Goal: Transaction & Acquisition: Obtain resource

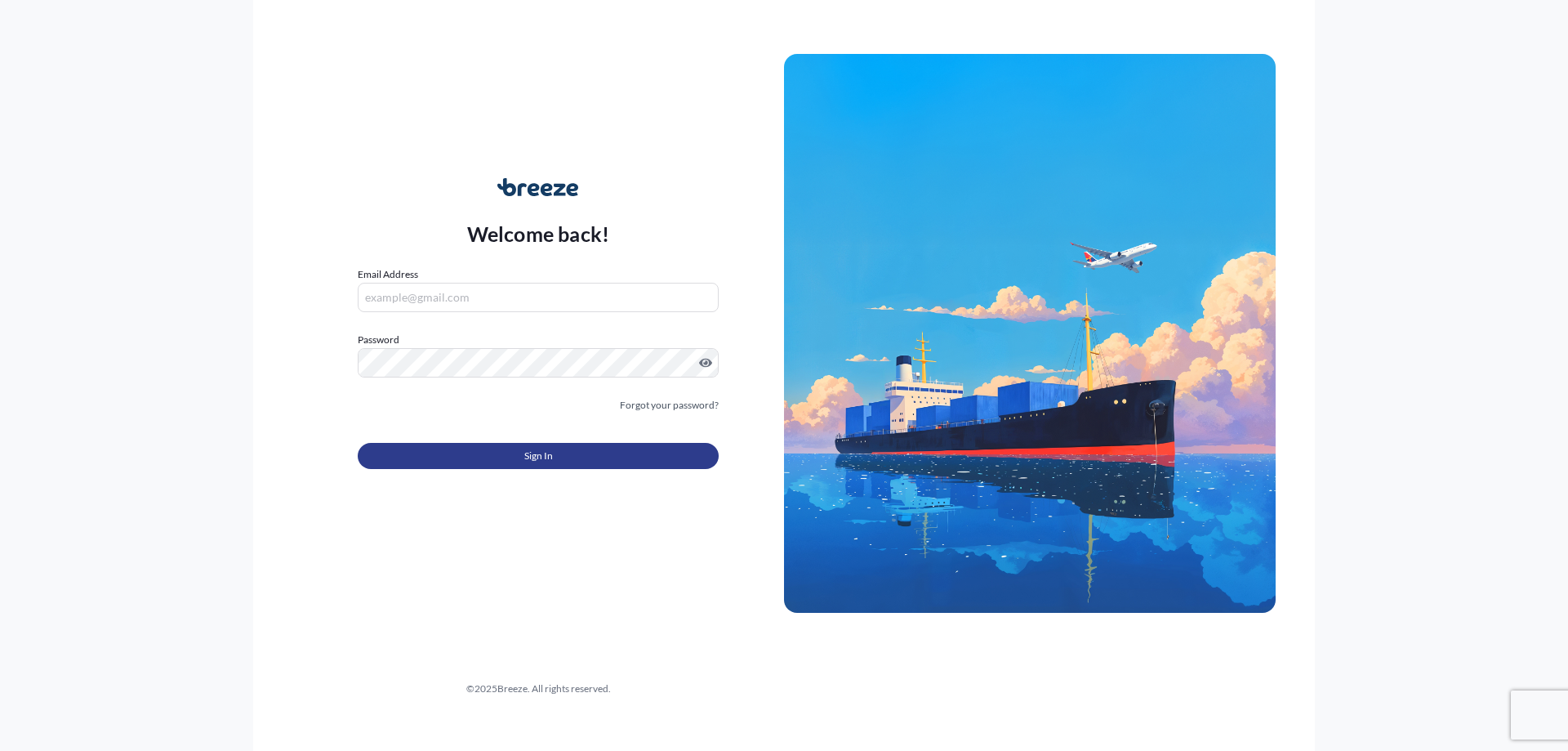
type input "[PERSON_NAME][EMAIL_ADDRESS][DOMAIN_NAME]"
click at [547, 445] on button "Sign In" at bounding box center [538, 455] width 361 height 26
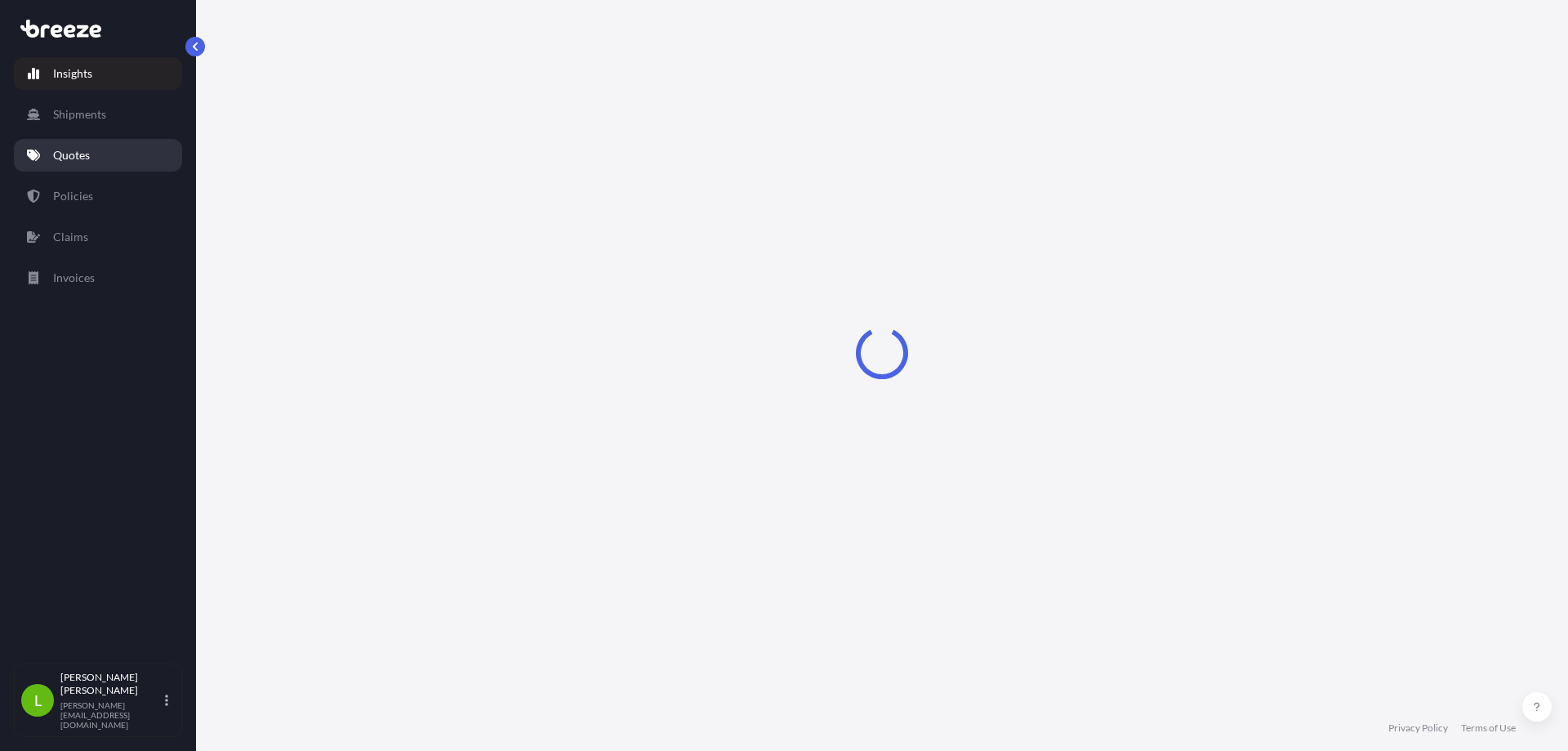
select select "2025"
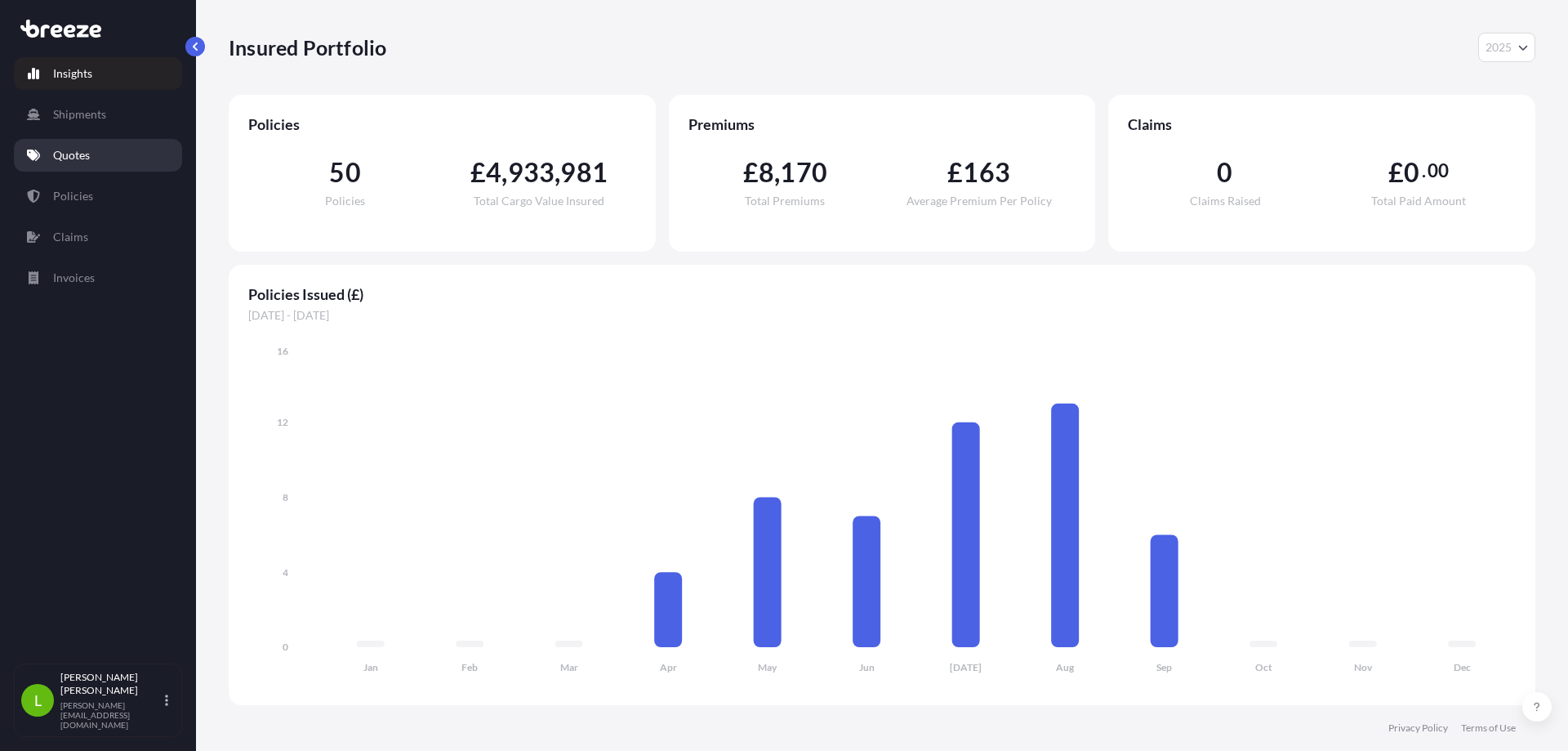
click at [77, 164] on link "Quotes" at bounding box center [98, 156] width 168 height 33
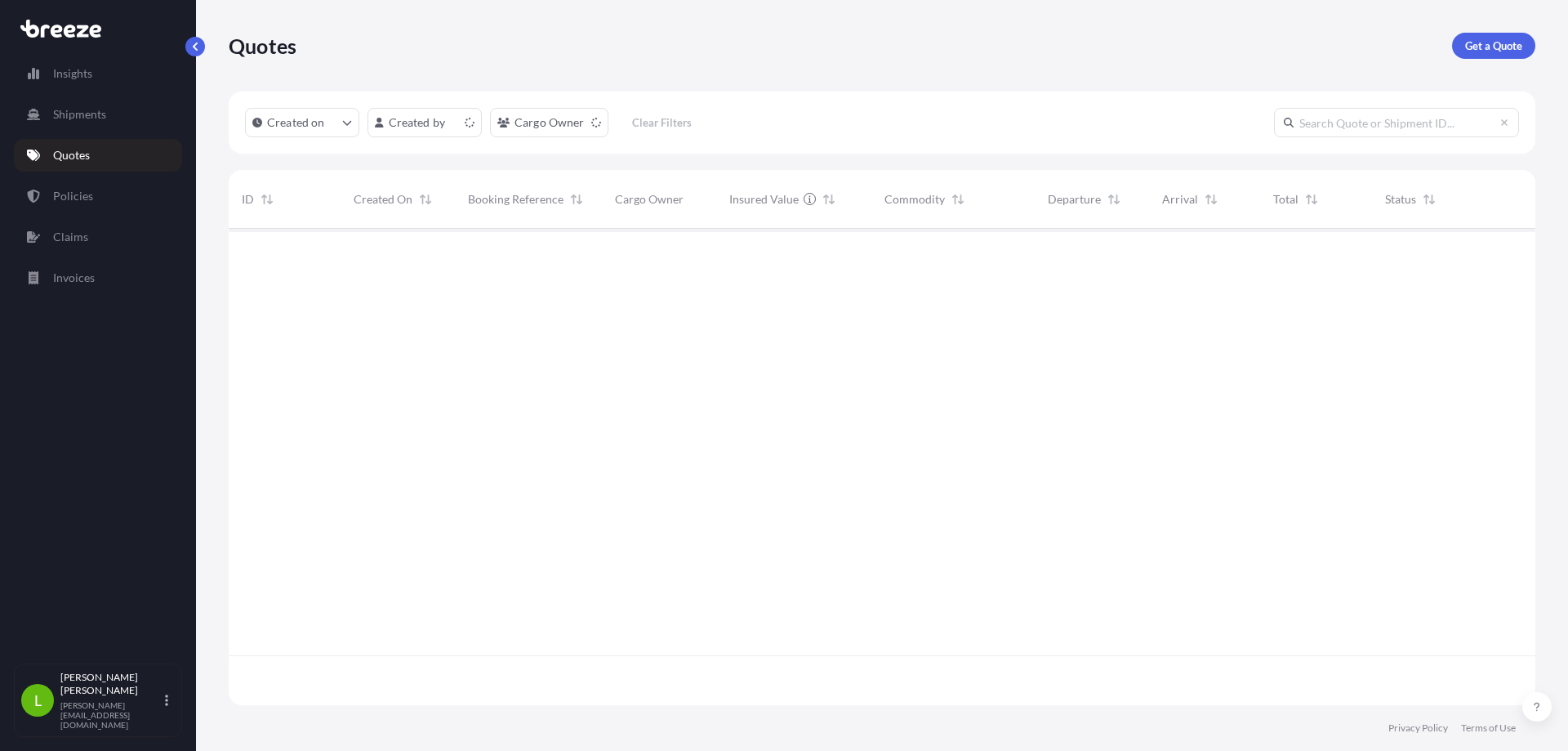
scroll to position [473, 1295]
click at [1488, 42] on p "Get a Quote" at bounding box center [1493, 46] width 58 height 16
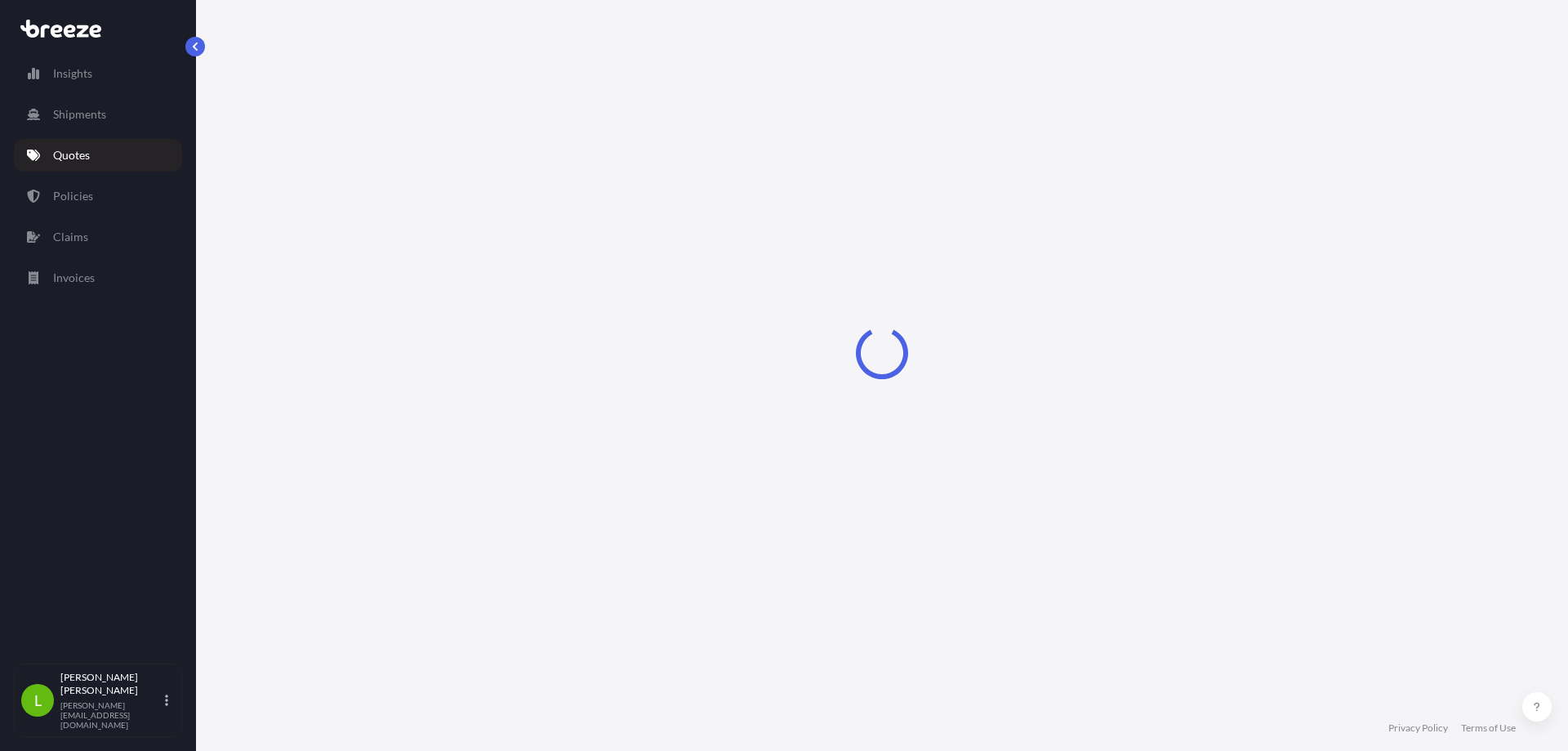
select select "Sea"
select select "1"
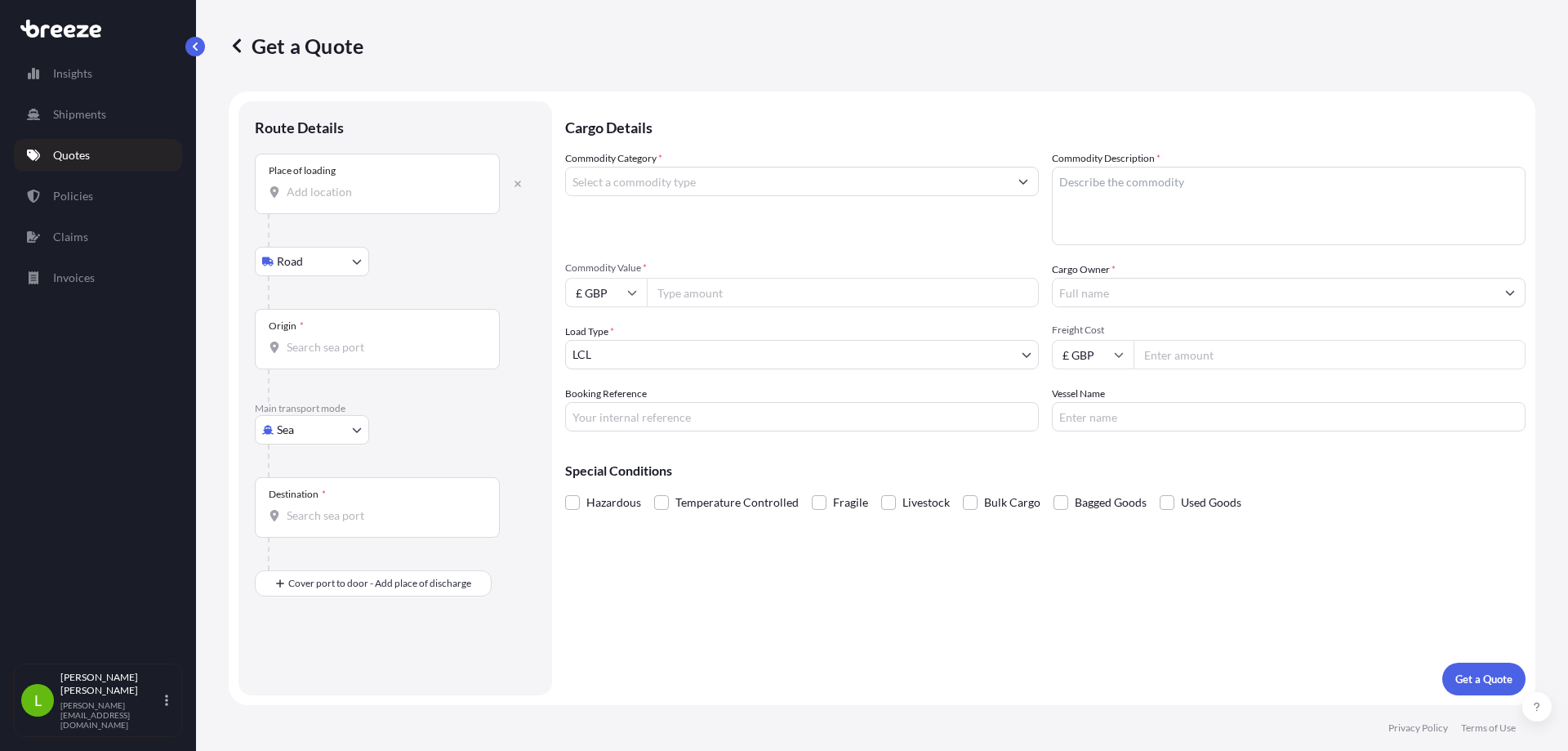
drag, startPoint x: 397, startPoint y: 185, endPoint x: 423, endPoint y: 190, distance: 26.5
click at [397, 185] on input "Place of loading" at bounding box center [383, 192] width 192 height 16
type input "[STREET_ADDRESS]"
click at [294, 355] on input "Origin *" at bounding box center [383, 353] width 192 height 16
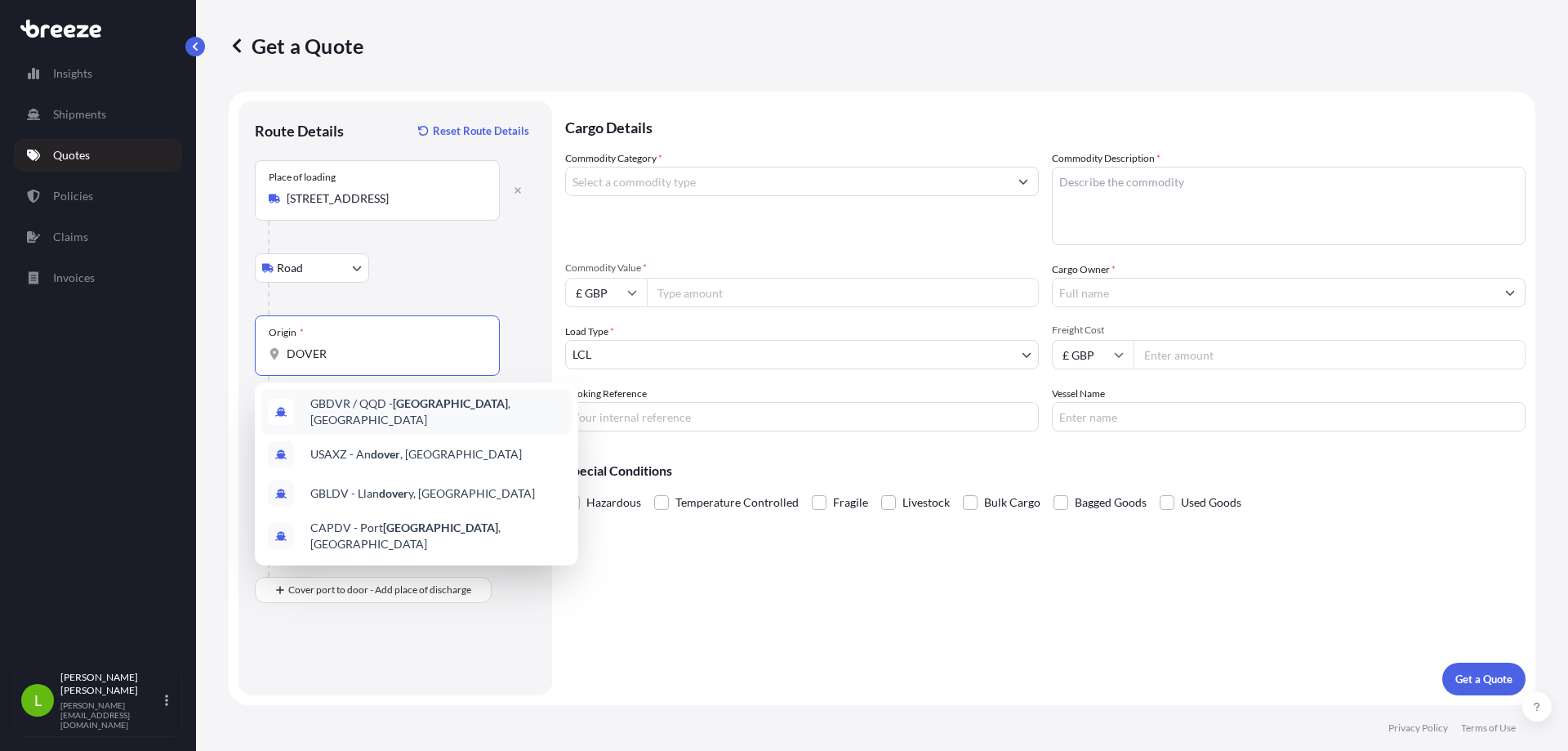
click at [390, 406] on span "GBDVR / QQD - [GEOGRAPHIC_DATA] , [GEOGRAPHIC_DATA]" at bounding box center [437, 412] width 255 height 33
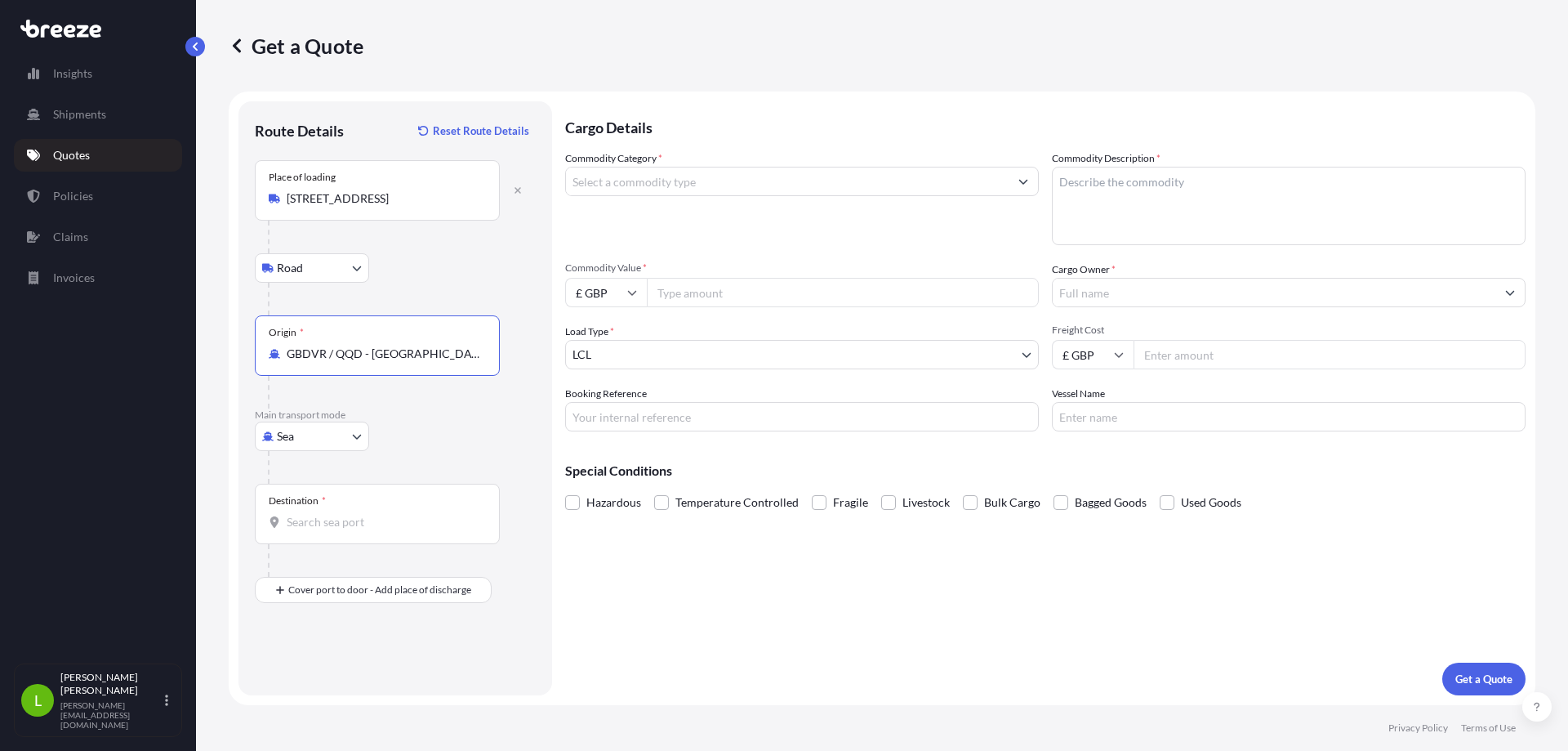
type input "GBDVR / QQD - [GEOGRAPHIC_DATA], [GEOGRAPHIC_DATA]"
click at [314, 518] on input "Destination *" at bounding box center [383, 522] width 192 height 16
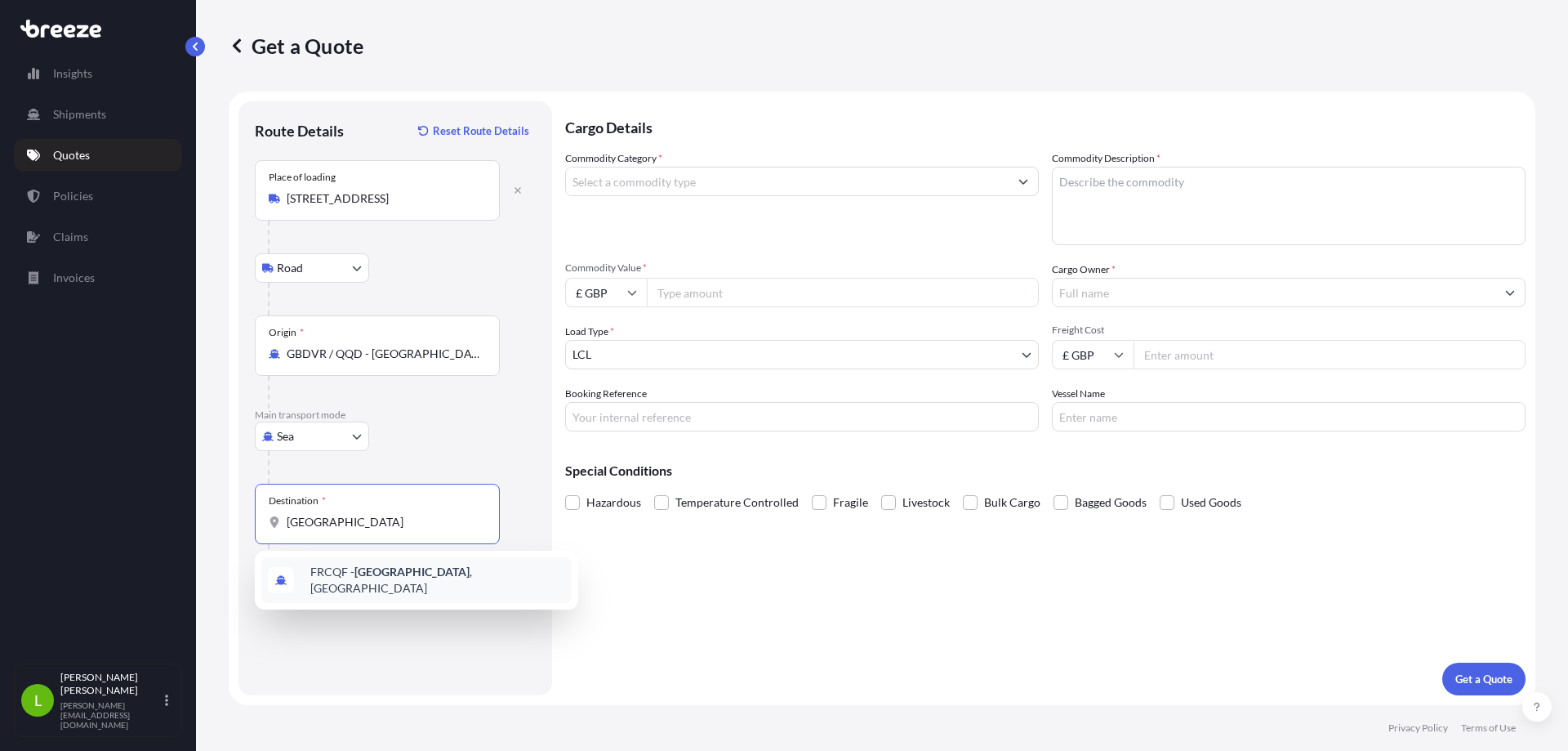
click at [450, 578] on div "FRCQF - [GEOGRAPHIC_DATA] , [GEOGRAPHIC_DATA]" at bounding box center [416, 579] width 310 height 46
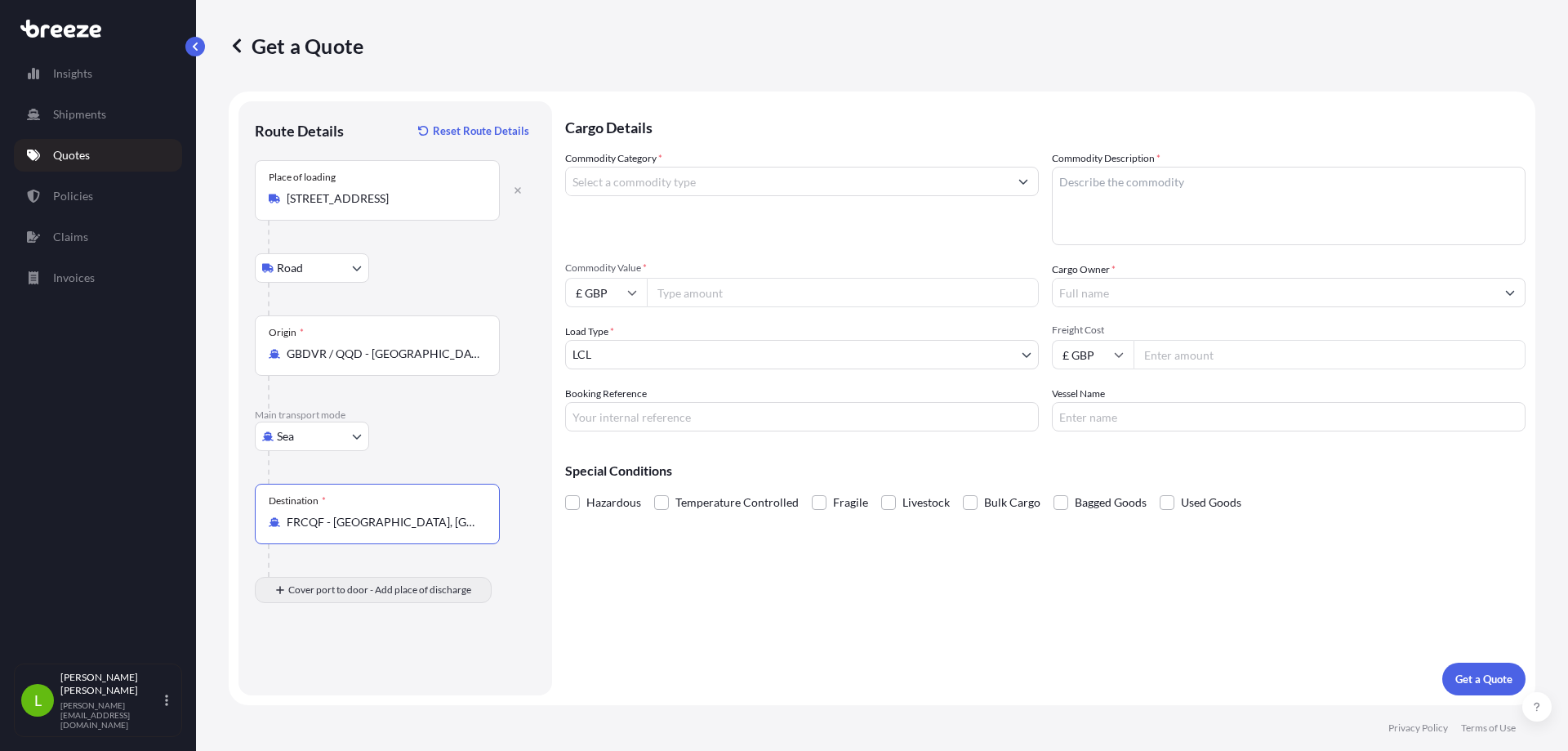
type input "FRCQF - [GEOGRAPHIC_DATA], [GEOGRAPHIC_DATA]"
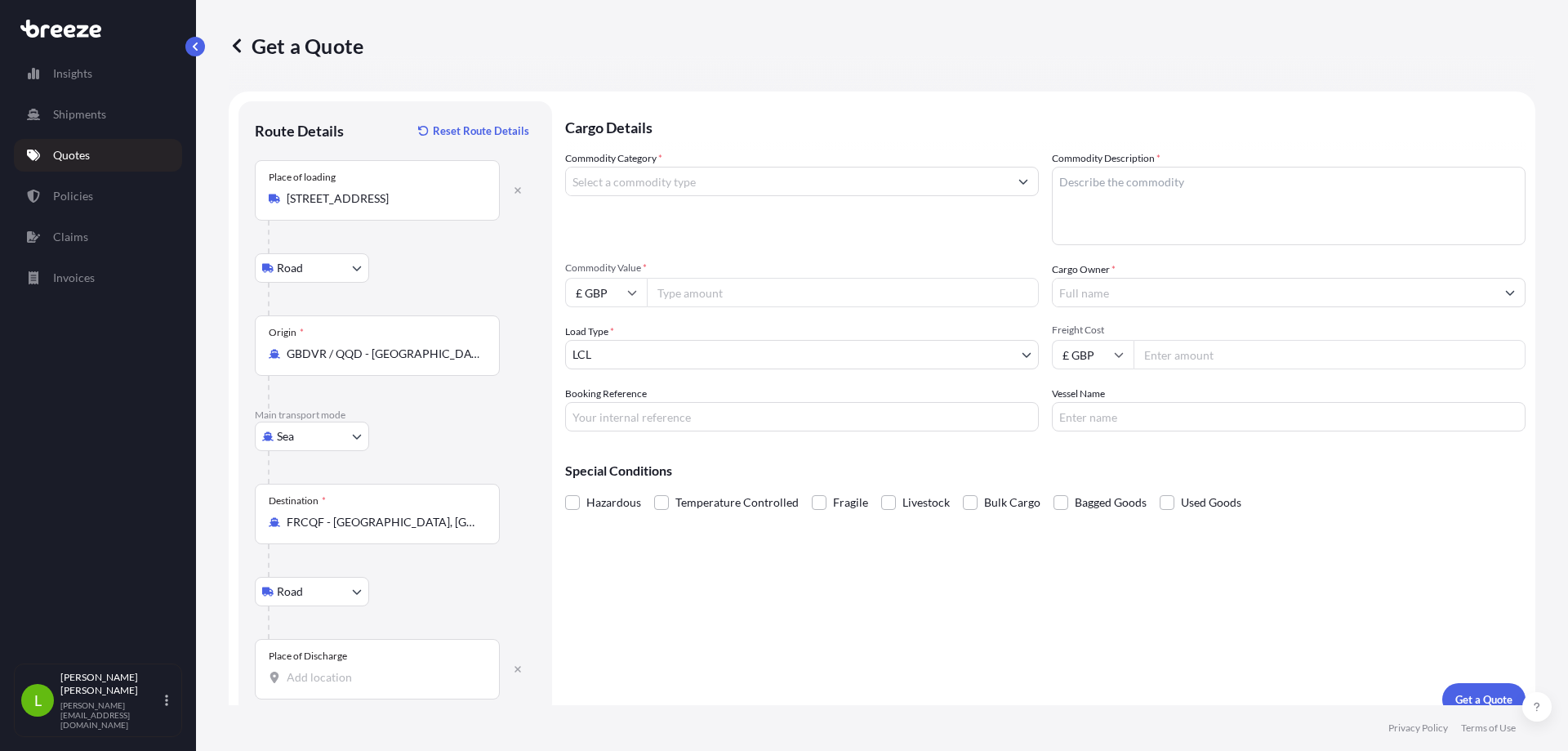
scroll to position [21, 0]
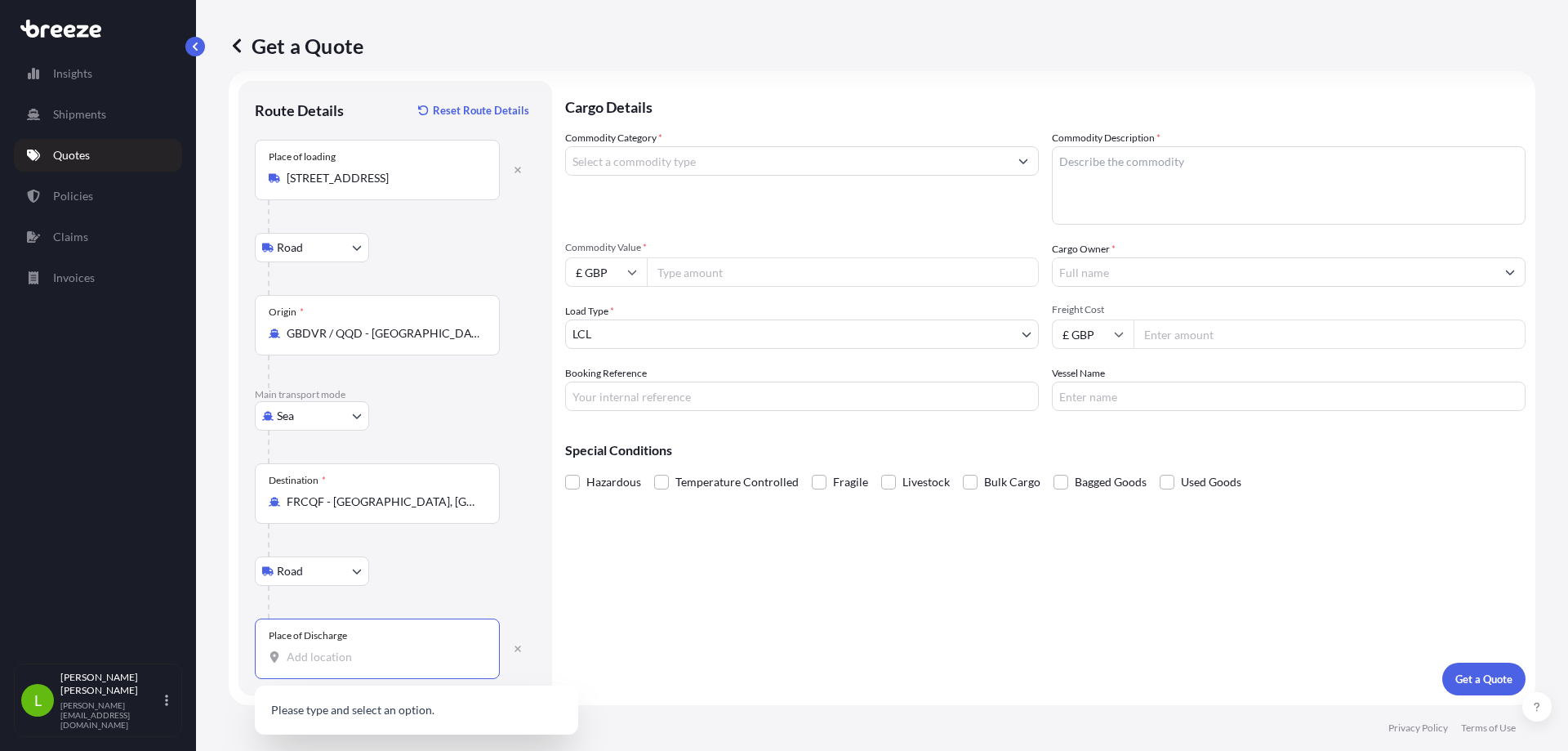
click at [329, 661] on input "Place of Discharge" at bounding box center [383, 656] width 192 height 16
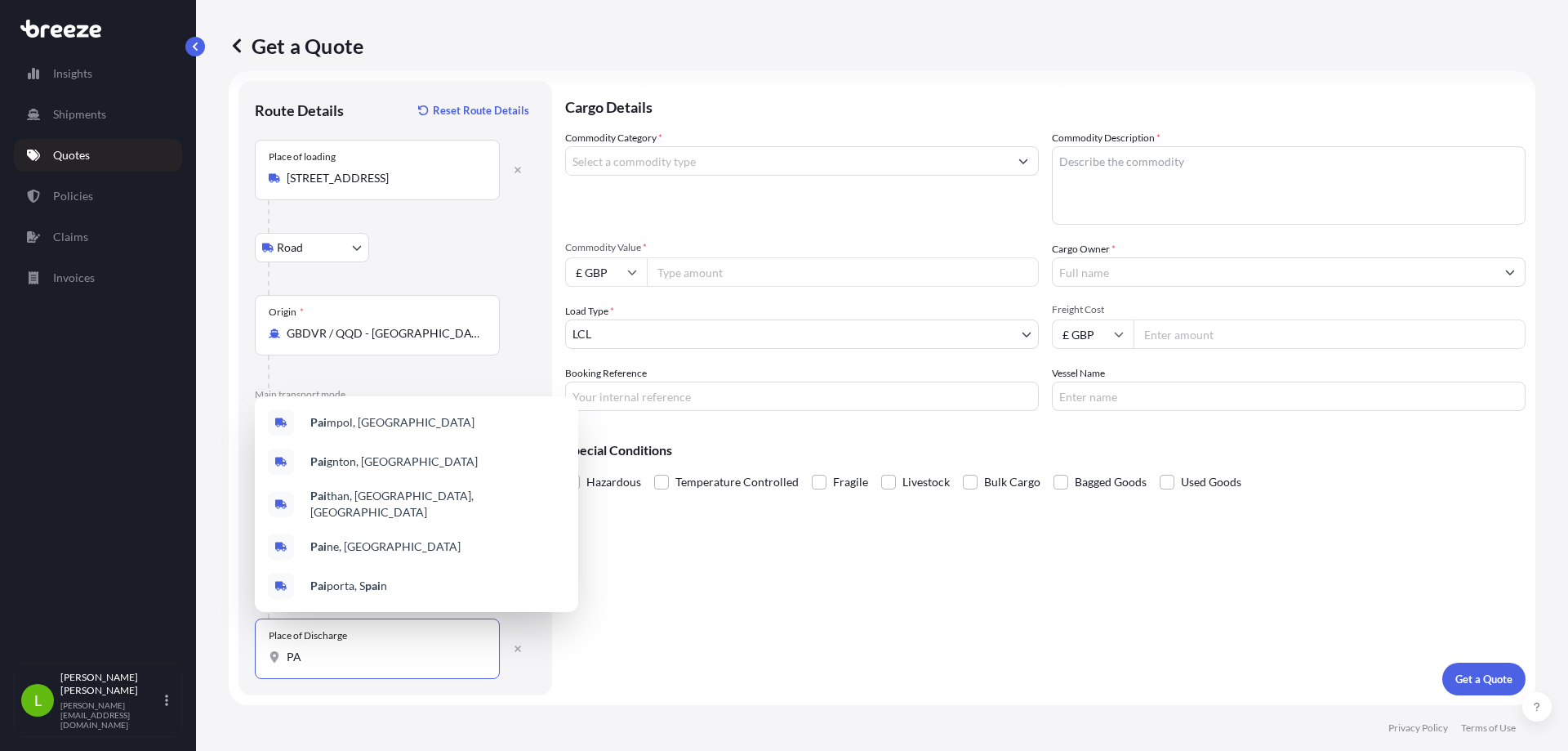
type input "P"
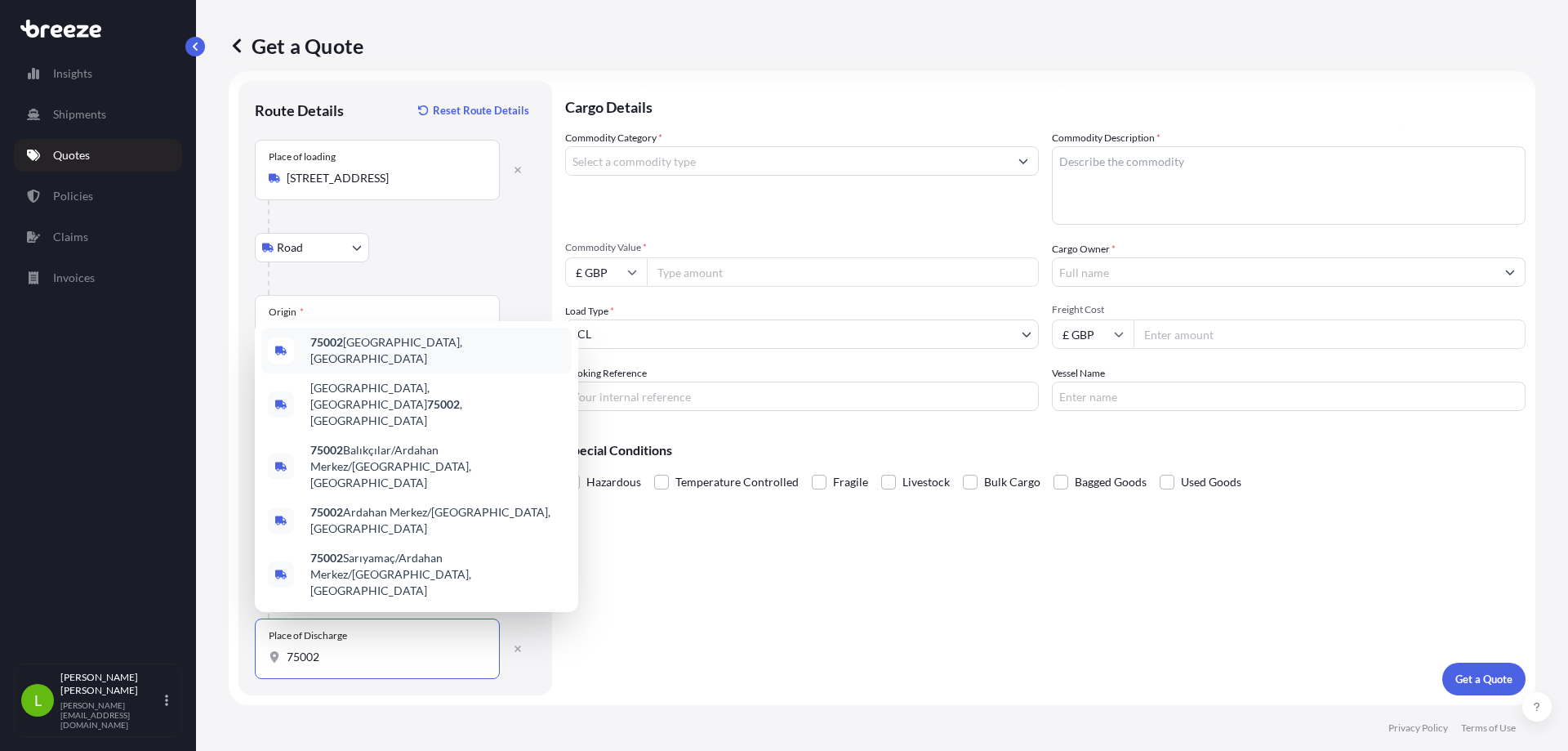
click at [393, 367] on span "[GEOGRAPHIC_DATA], [GEOGRAPHIC_DATA]" at bounding box center [437, 351] width 255 height 33
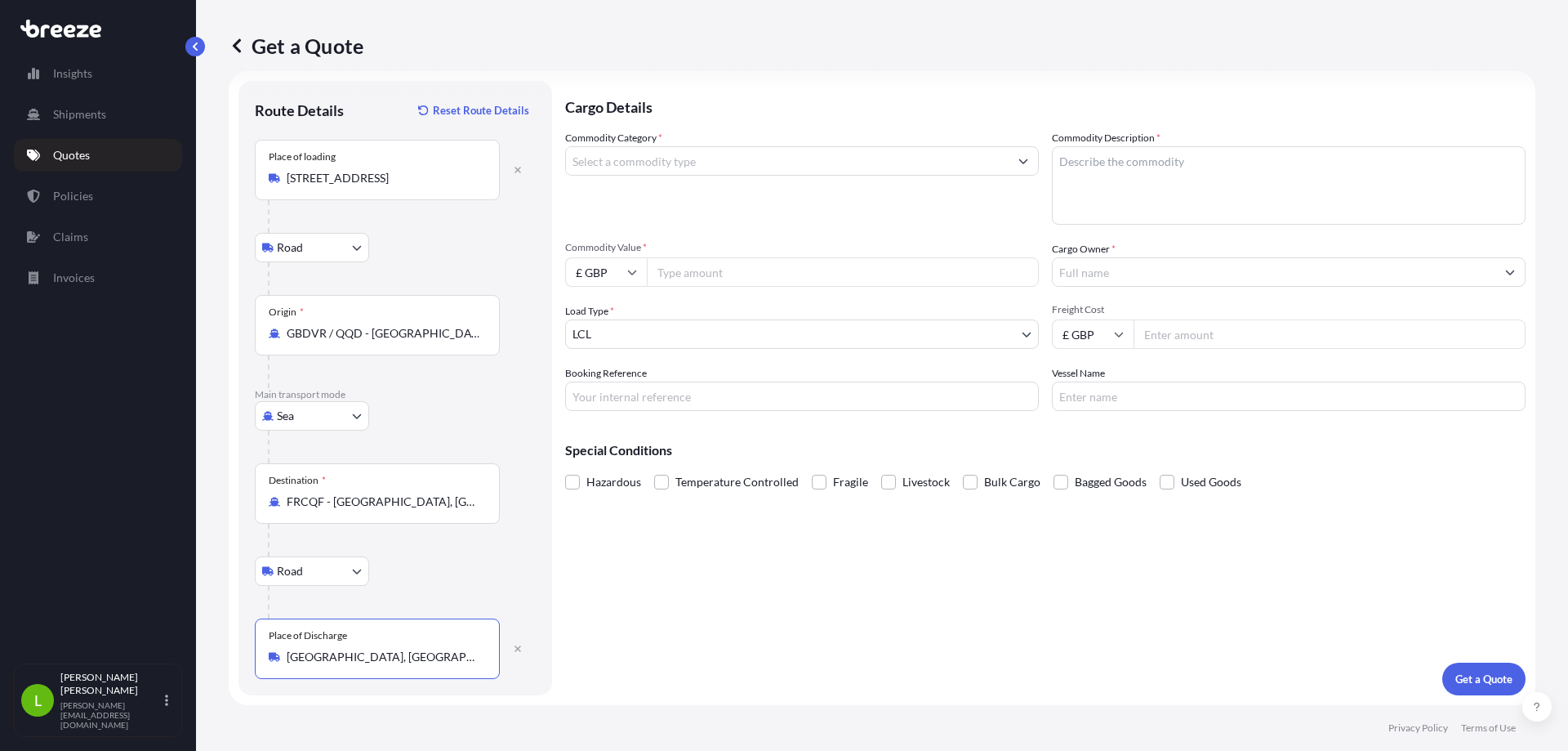
type input "[GEOGRAPHIC_DATA], [GEOGRAPHIC_DATA]"
click at [685, 268] on input "Commodity Value *" at bounding box center [843, 272] width 392 height 29
type input "75000"
click at [880, 163] on input "Commodity Category *" at bounding box center [787, 161] width 442 height 29
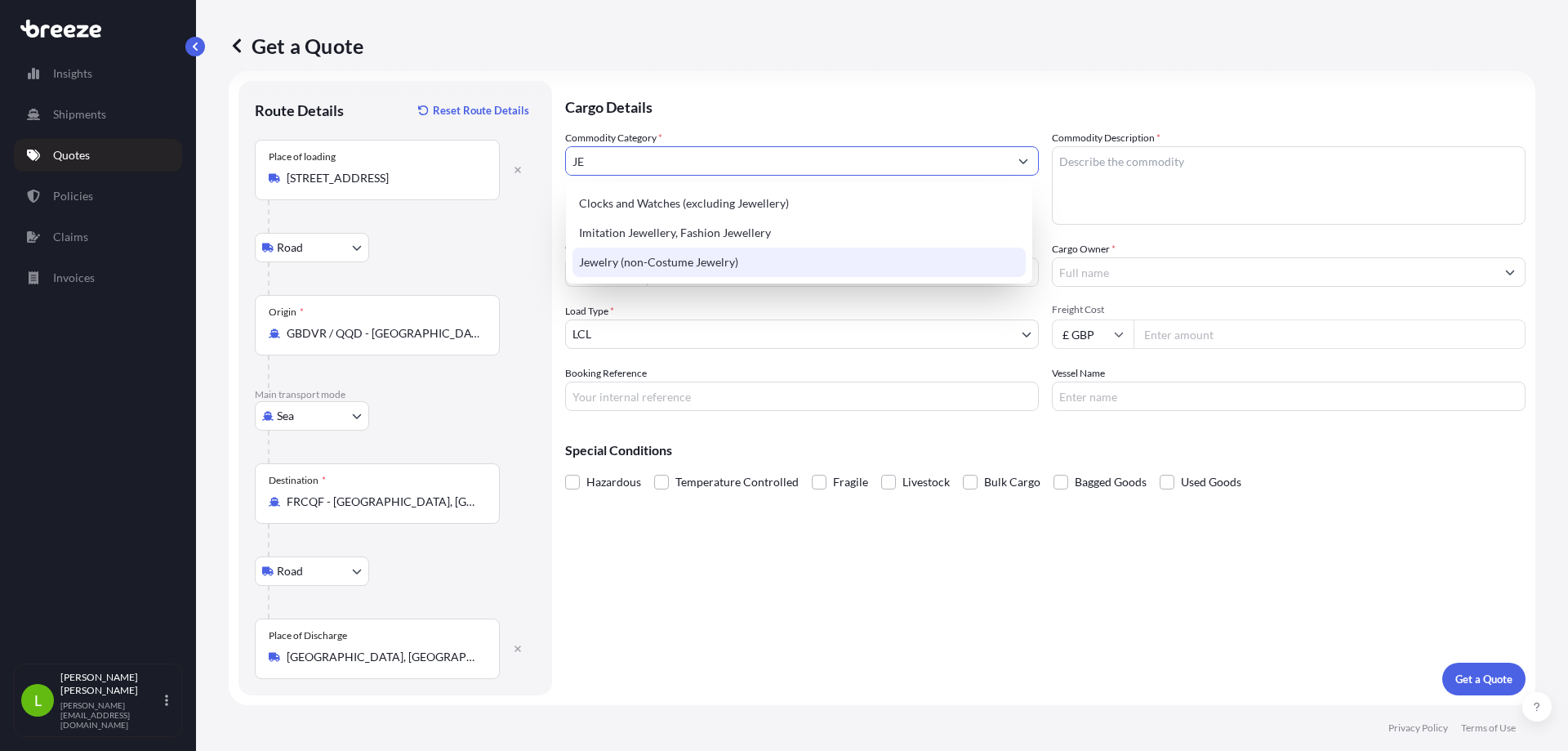
click at [715, 266] on div "Jewelry (non-Costume Jewelry)" at bounding box center [799, 262] width 454 height 29
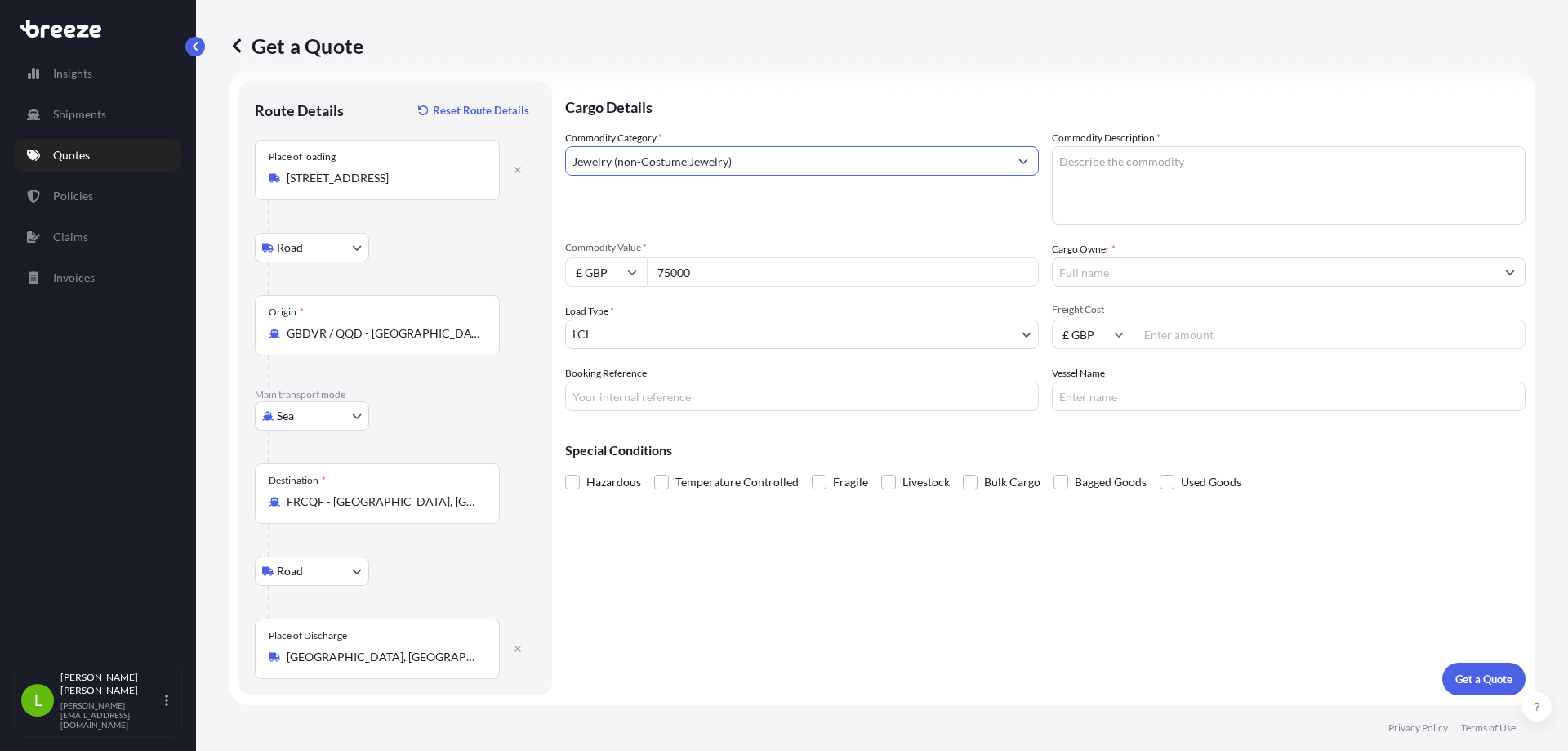
type input "Jewelry (non-Costume Jewelry)"
click at [1162, 167] on textarea "Commodity Description *" at bounding box center [1288, 185] width 473 height 78
type textarea "GARMENTS AND JEWELLERY"
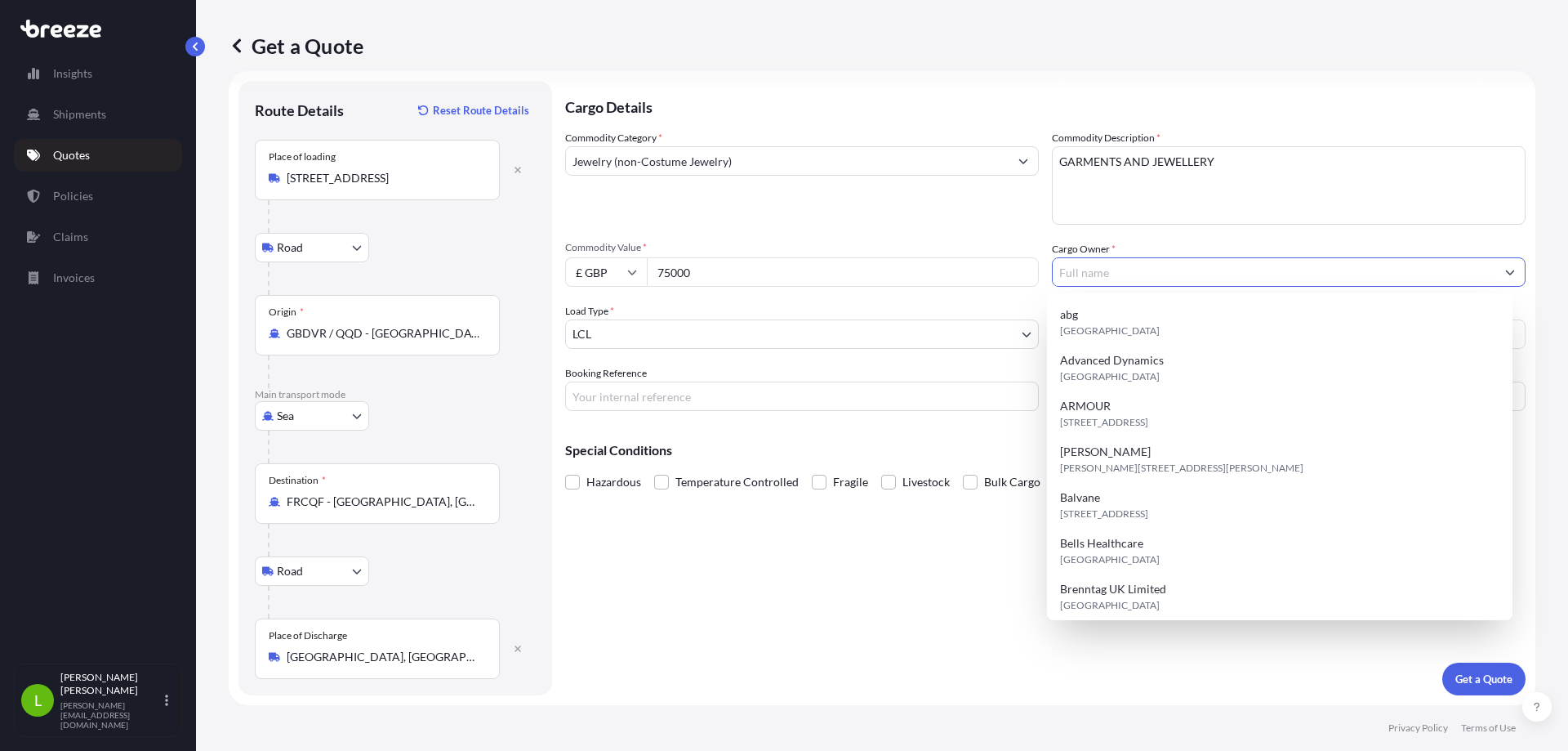
click at [1205, 273] on input "Cargo Owner *" at bounding box center [1273, 272] width 442 height 29
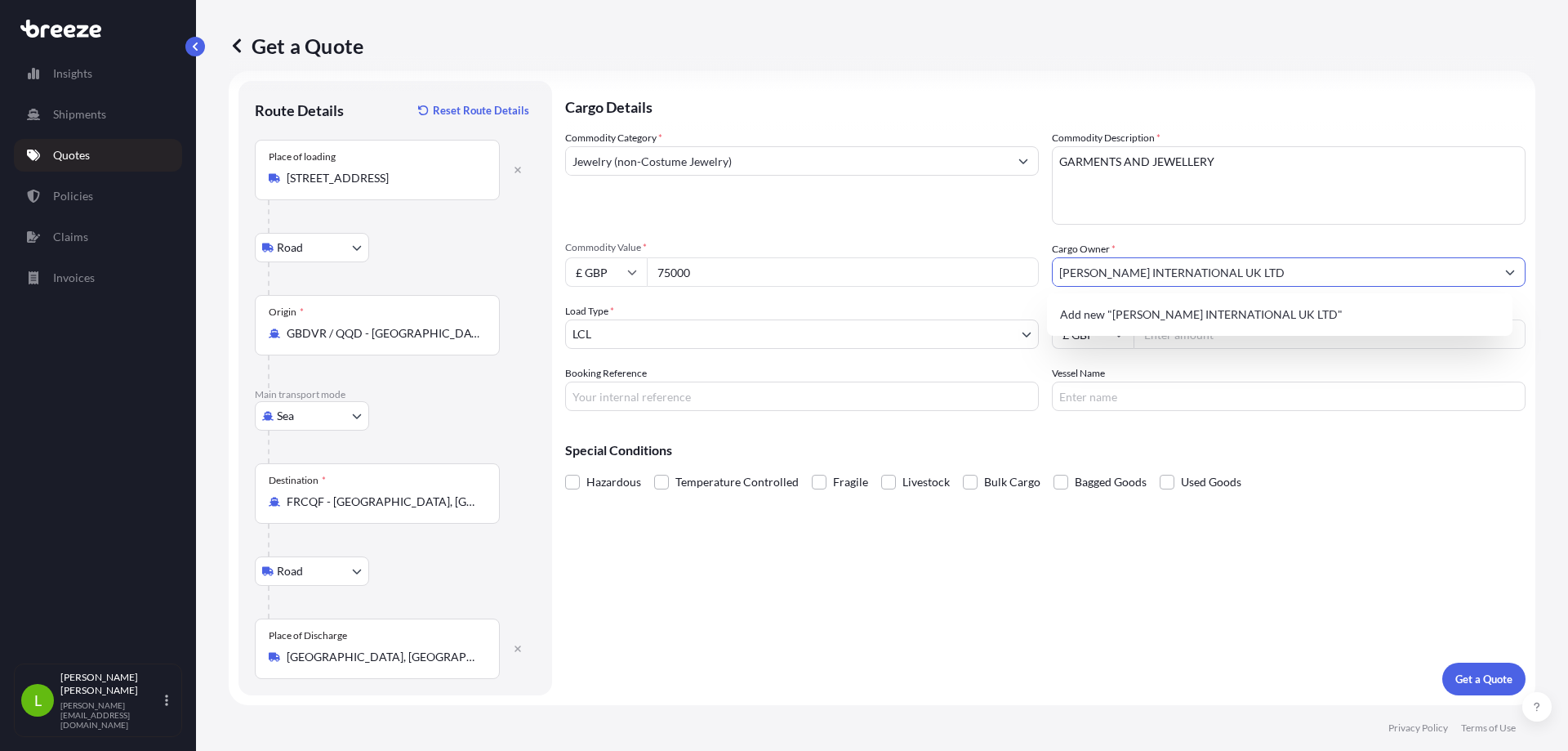
type input "[PERSON_NAME] INTERNATIONAL UK LTD"
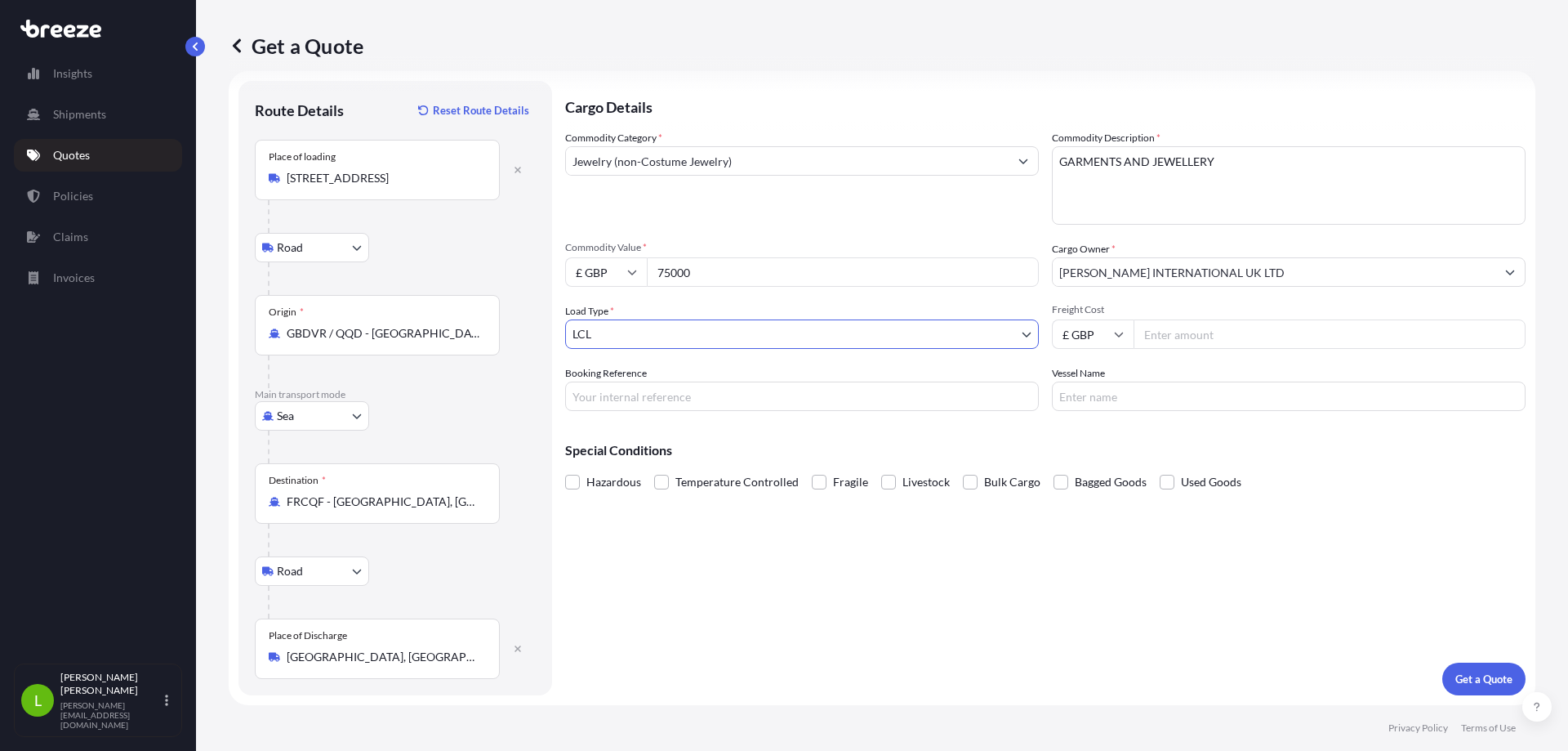
click at [771, 335] on body "0 options available. 1 option available. 0 options available. 1 option availabl…" at bounding box center [784, 376] width 1568 height 751
click at [771, 335] on body "Insights Shipments Quotes Policies Claims Invoices L Liam O'Hara-[GEOGRAPHIC_DA…" at bounding box center [784, 376] width 1568 height 751
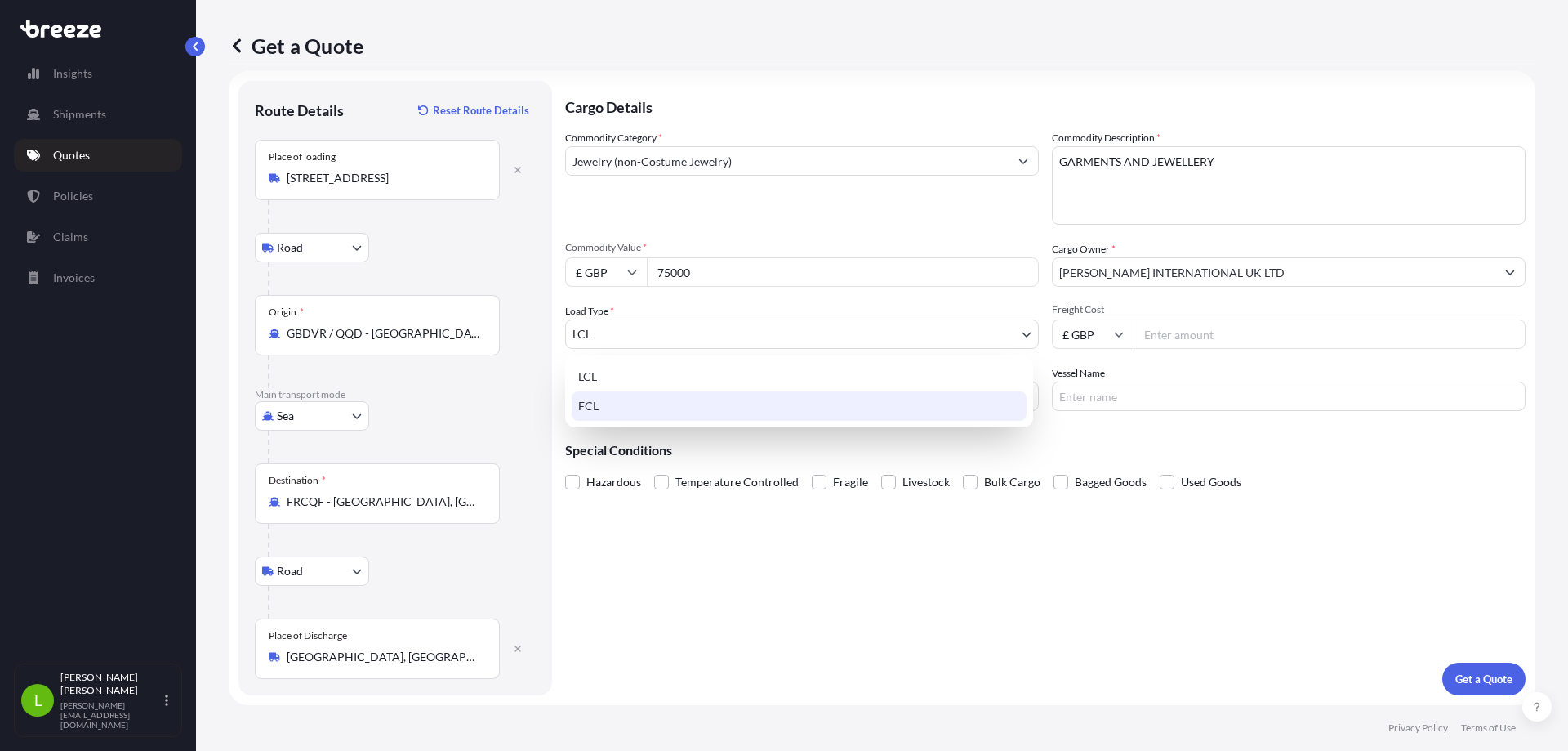
click at [723, 414] on div "FCL" at bounding box center [798, 406] width 455 height 29
select select "2"
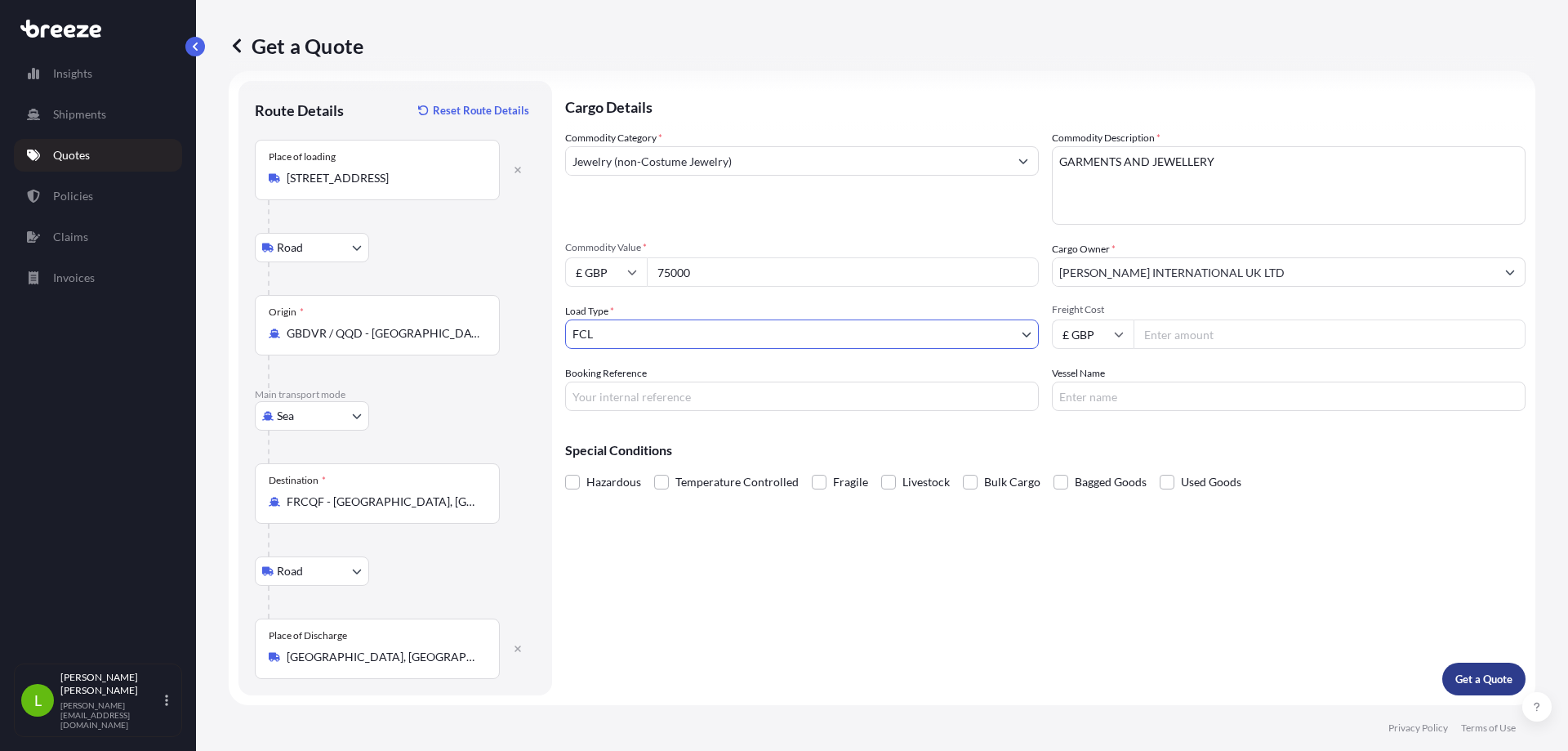
click at [1469, 678] on p "Get a Quote" at bounding box center [1484, 678] width 58 height 16
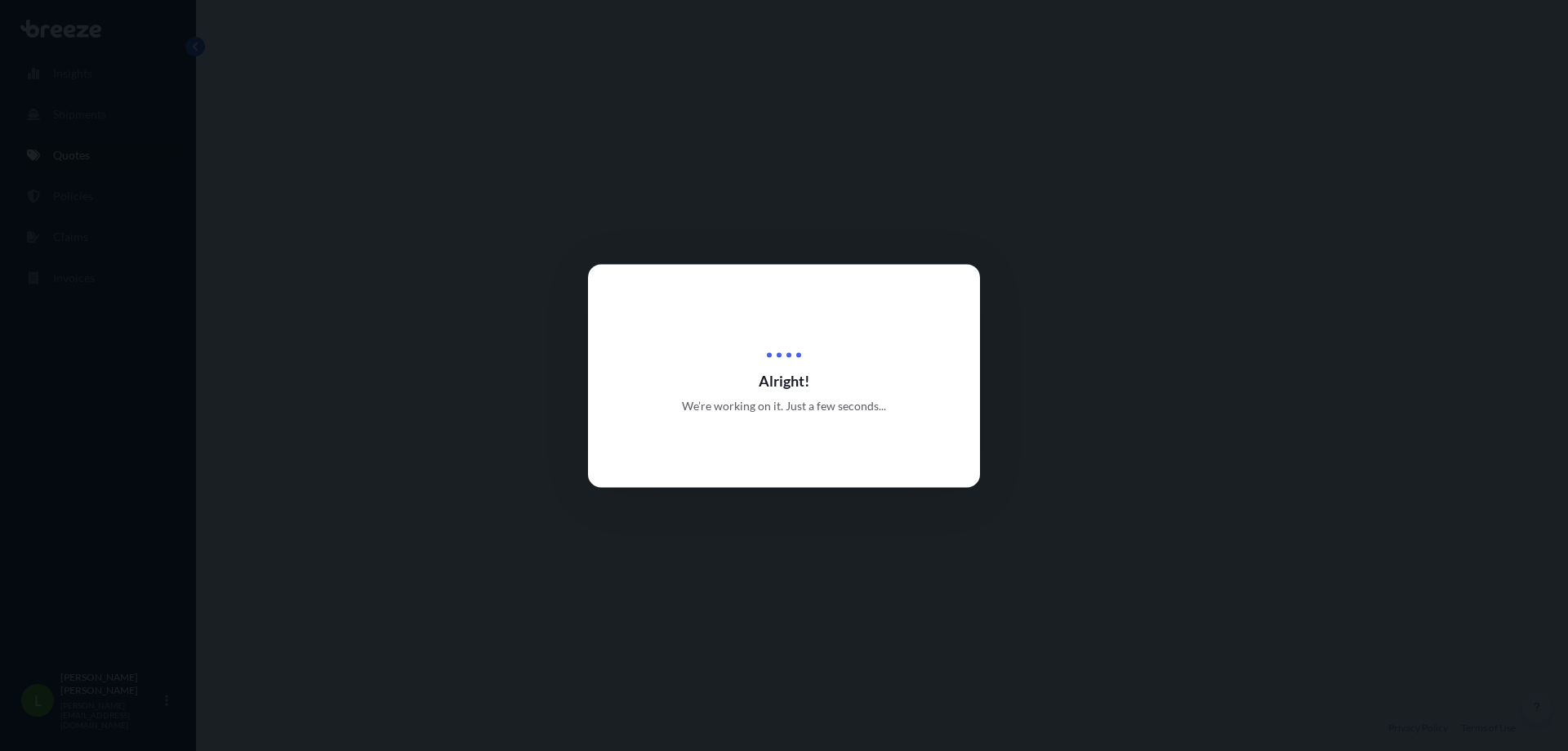
scroll to position [653, 0]
select select "Road"
select select "Sea"
select select "Road"
select select "2"
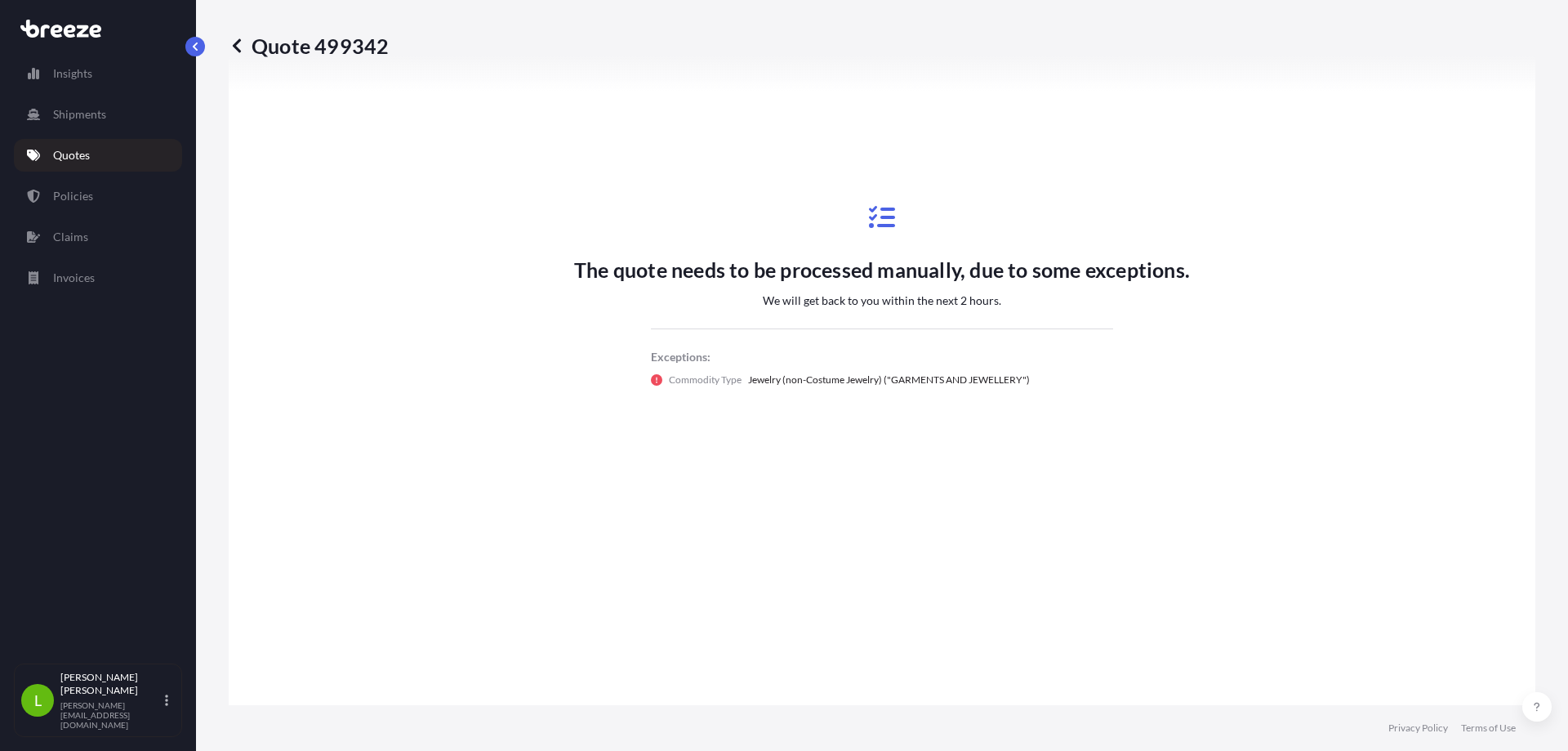
scroll to position [1018, 0]
